Goal: Find specific fact: Find specific fact

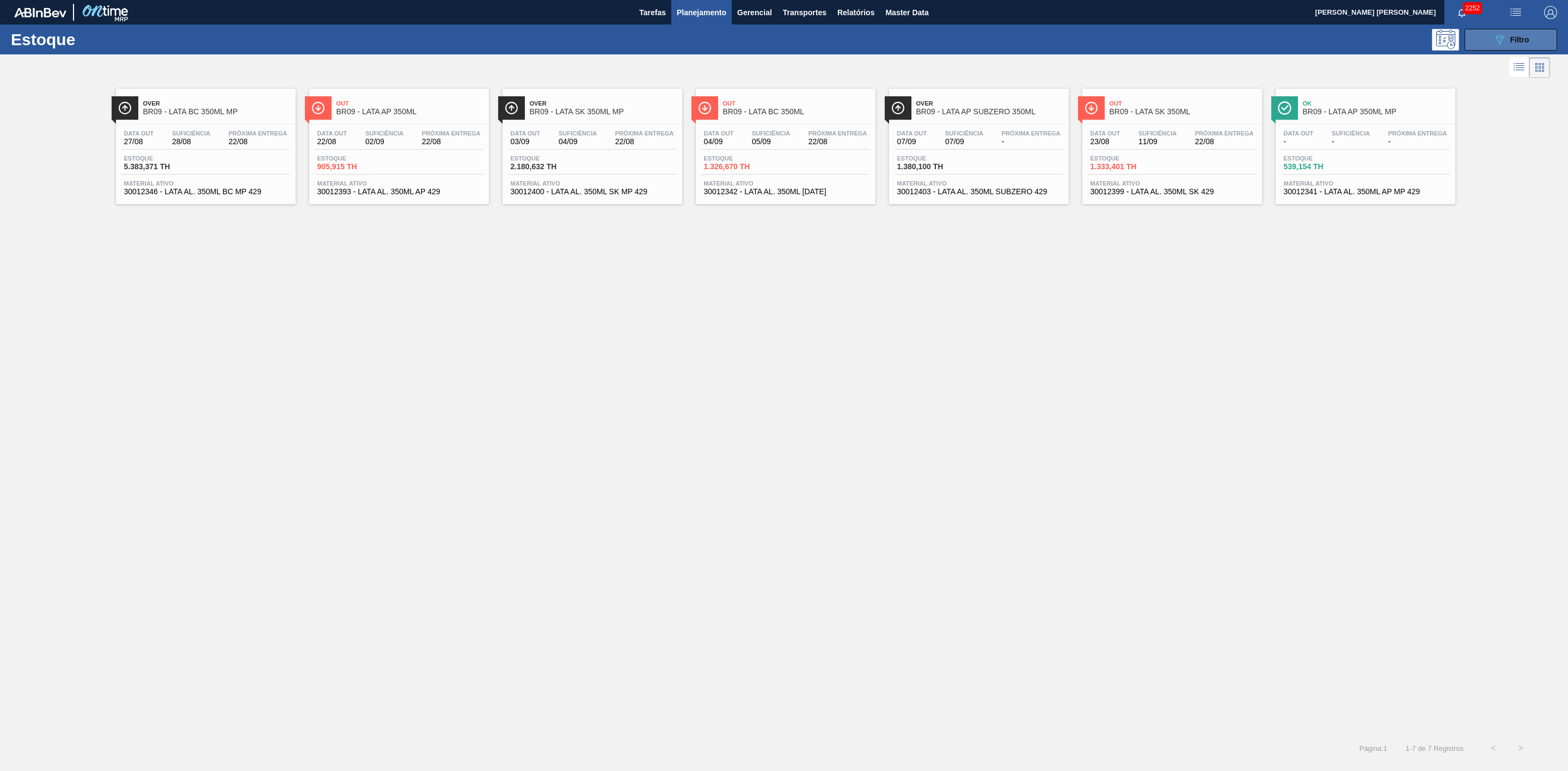
click at [1499, 40] on icon "089F7B8B-B2A5-4AFE-B5C0-19BA573D28AC" at bounding box center [1499, 40] width 13 height 13
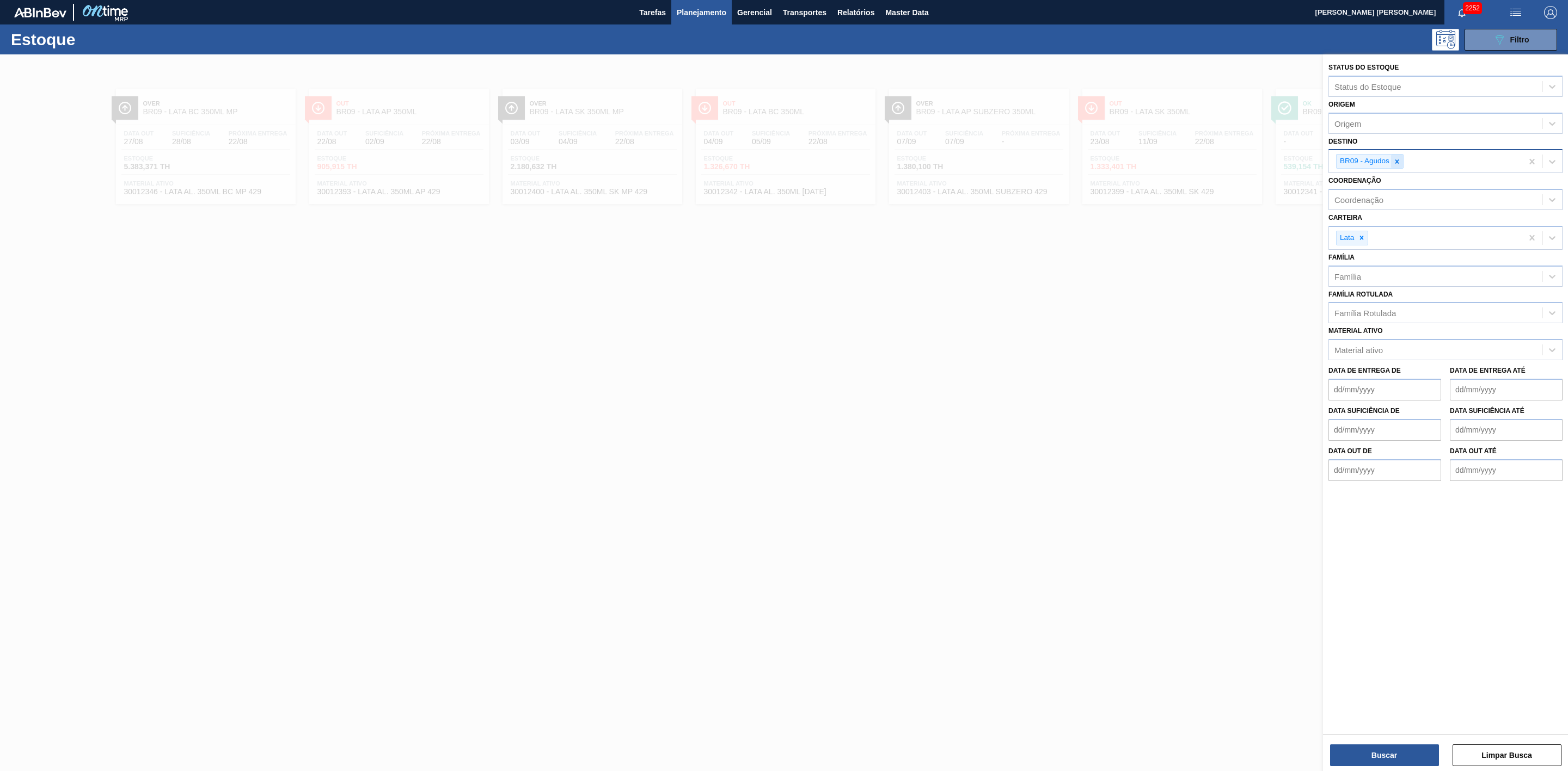
click at [1401, 164] on div at bounding box center [1397, 161] width 12 height 13
type input "21"
click at [1365, 186] on div "BR21 - Lages" at bounding box center [1445, 187] width 234 height 20
click at [1404, 750] on button "Buscar" at bounding box center [1384, 756] width 109 height 22
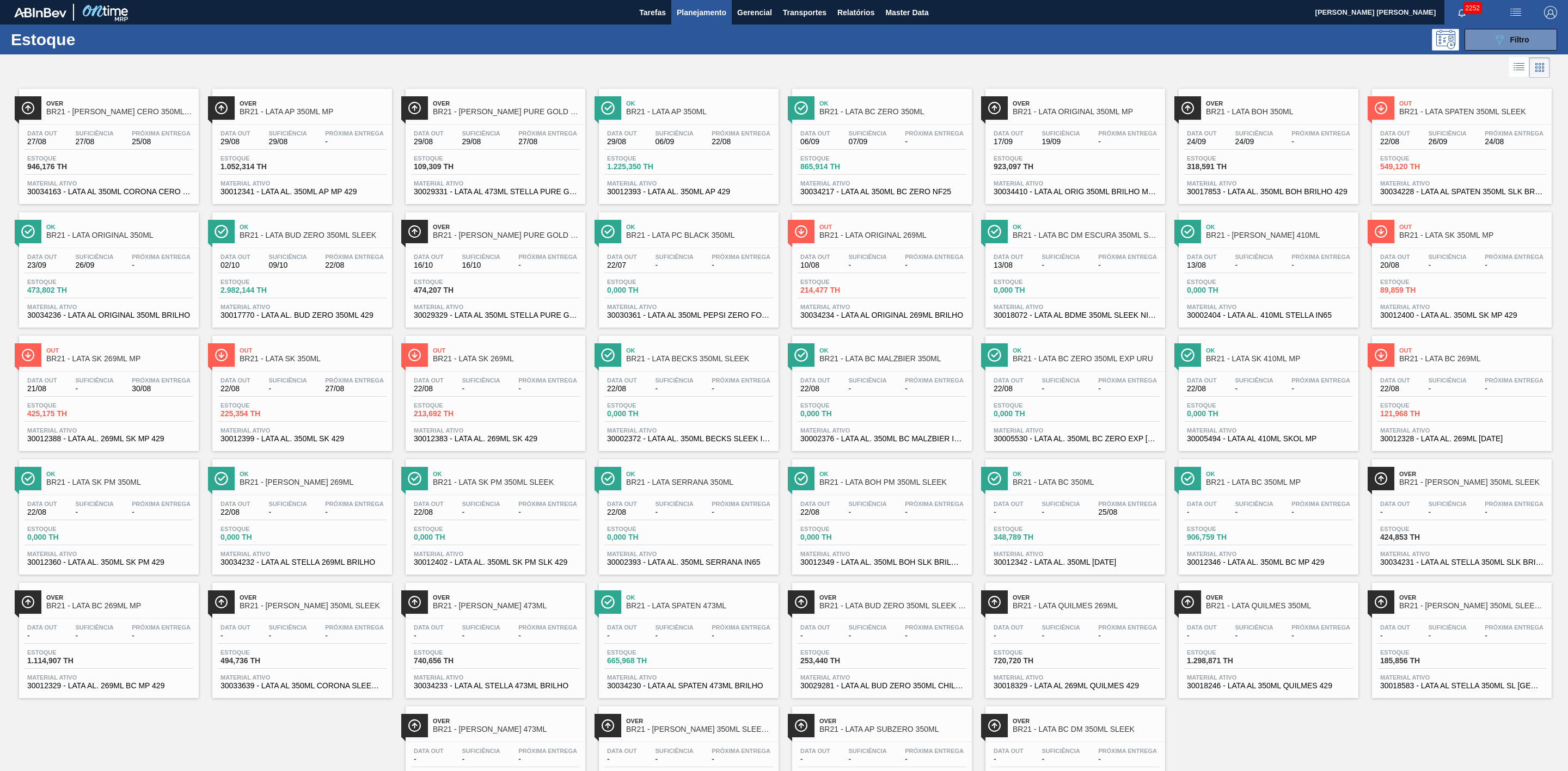
click at [544, 111] on span "BR21 - LATA STELLA PURE GOLD 473ML" at bounding box center [506, 111] width 147 height 8
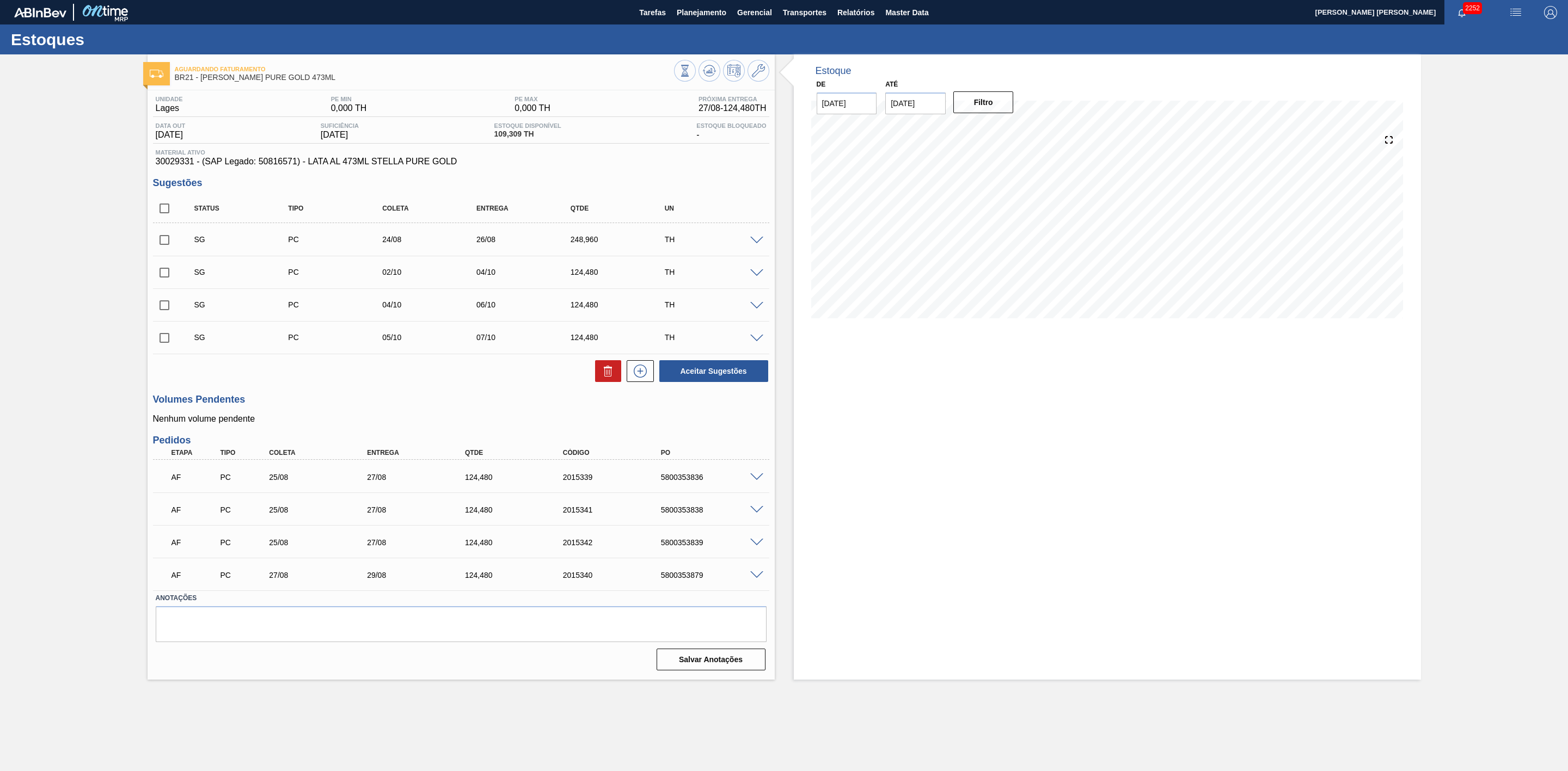
click at [757, 477] on span at bounding box center [757, 477] width 13 height 8
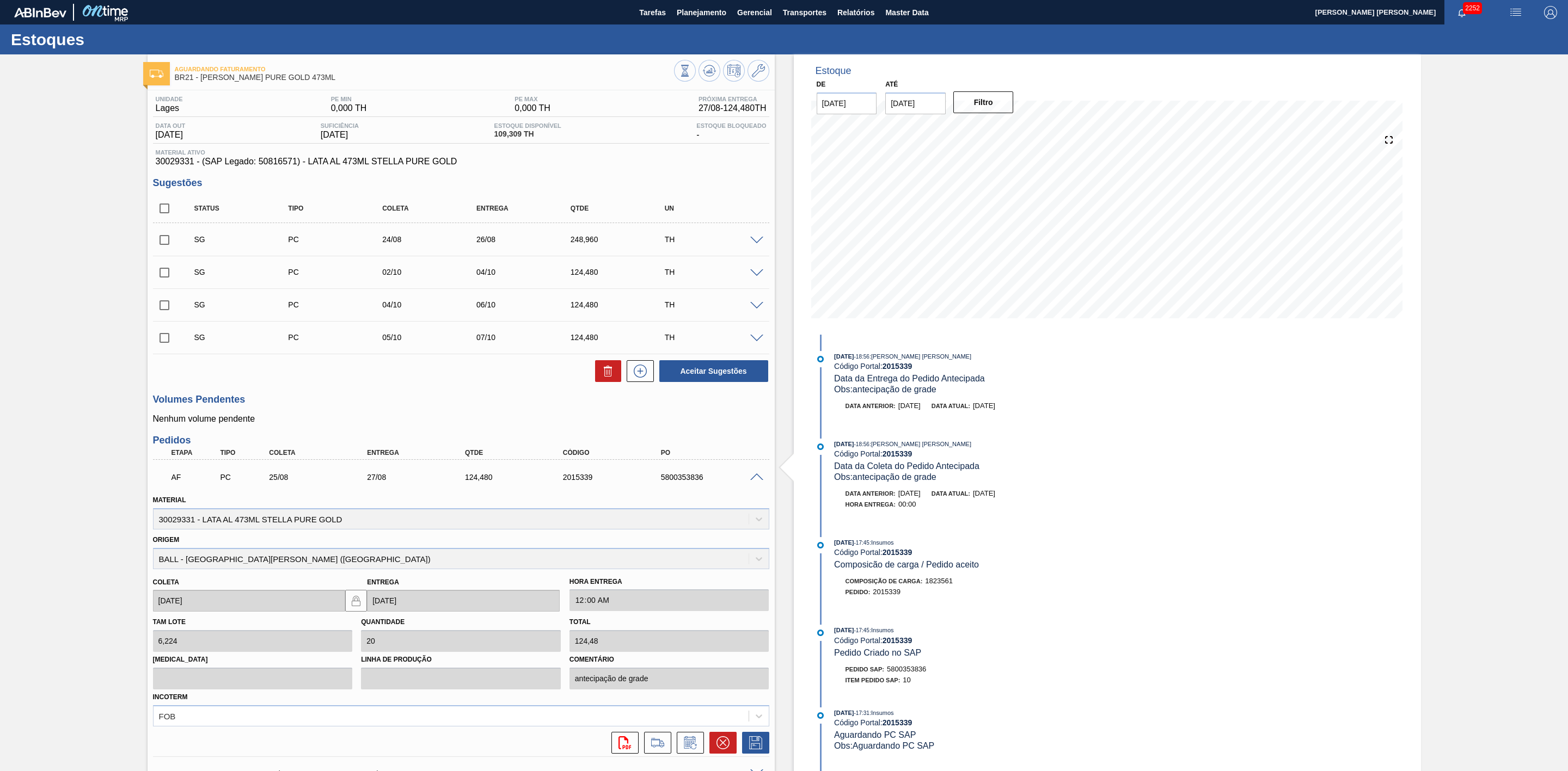
click at [751, 477] on span at bounding box center [757, 477] width 13 height 8
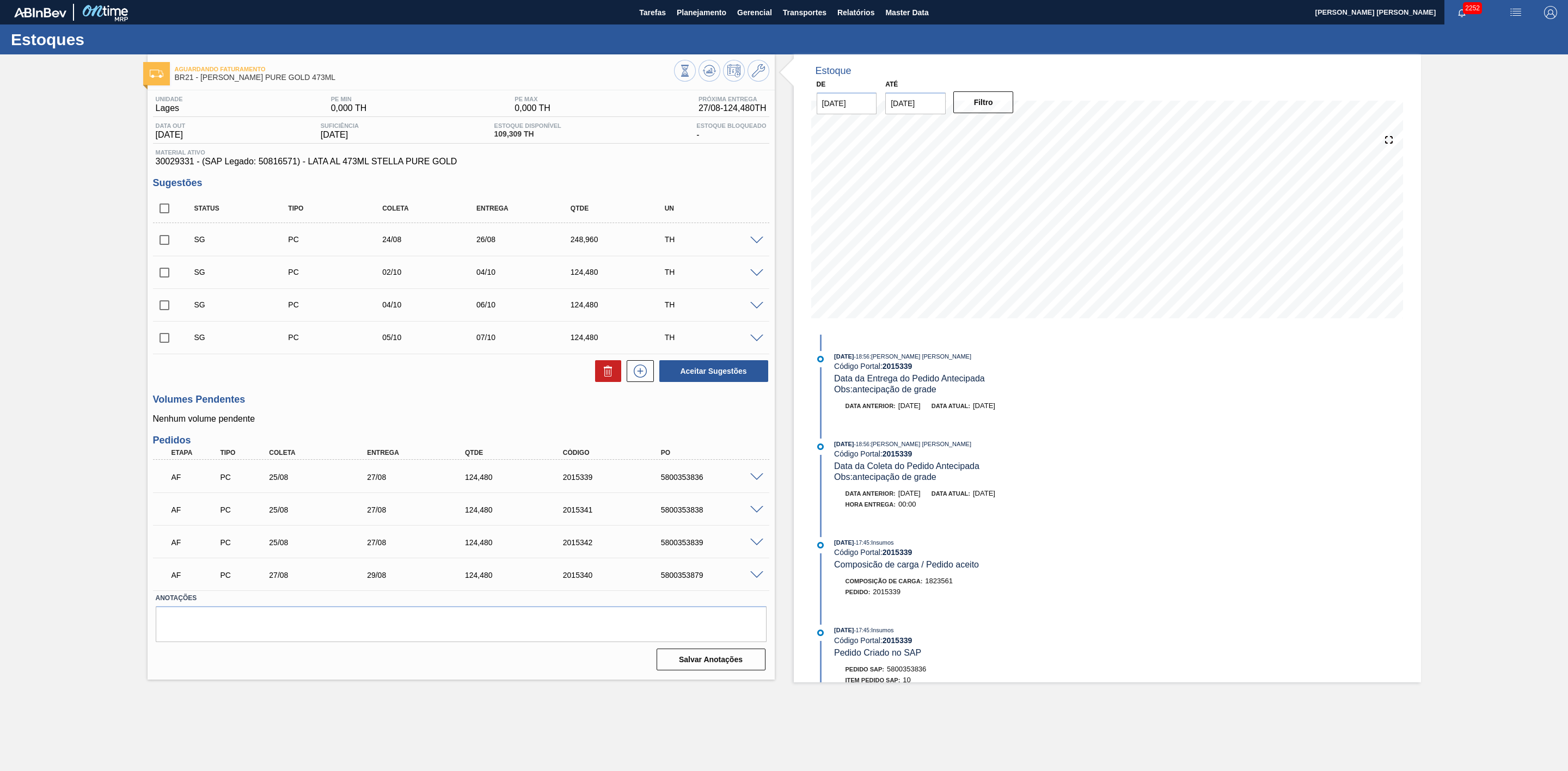
click at [693, 477] on div "5800353836" at bounding box center [714, 477] width 113 height 9
copy div "5800353836"
